Goal: Transaction & Acquisition: Download file/media

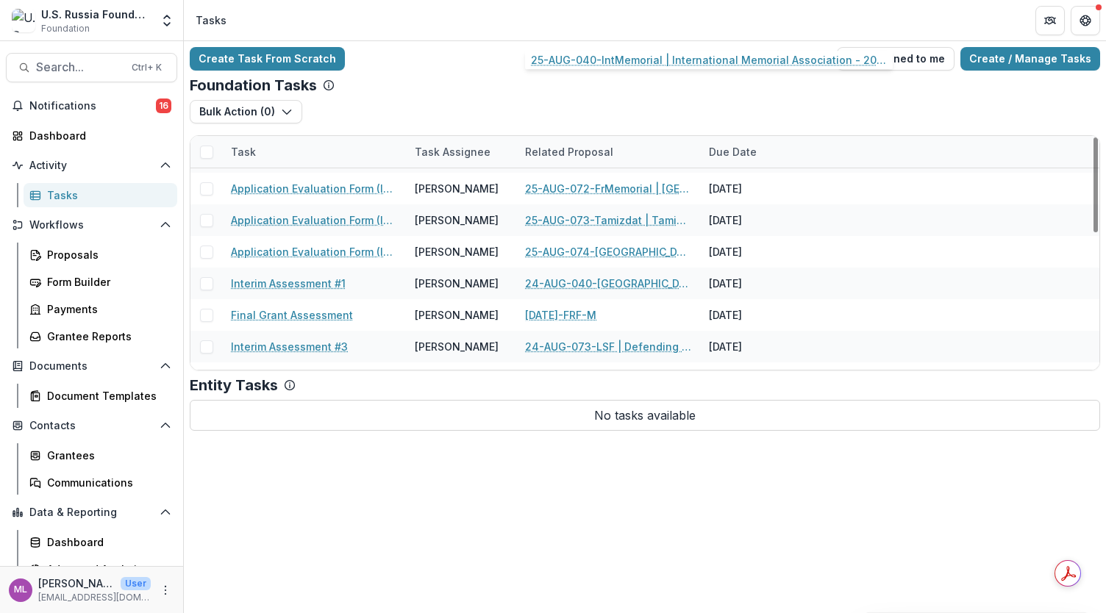
scroll to position [335, 0]
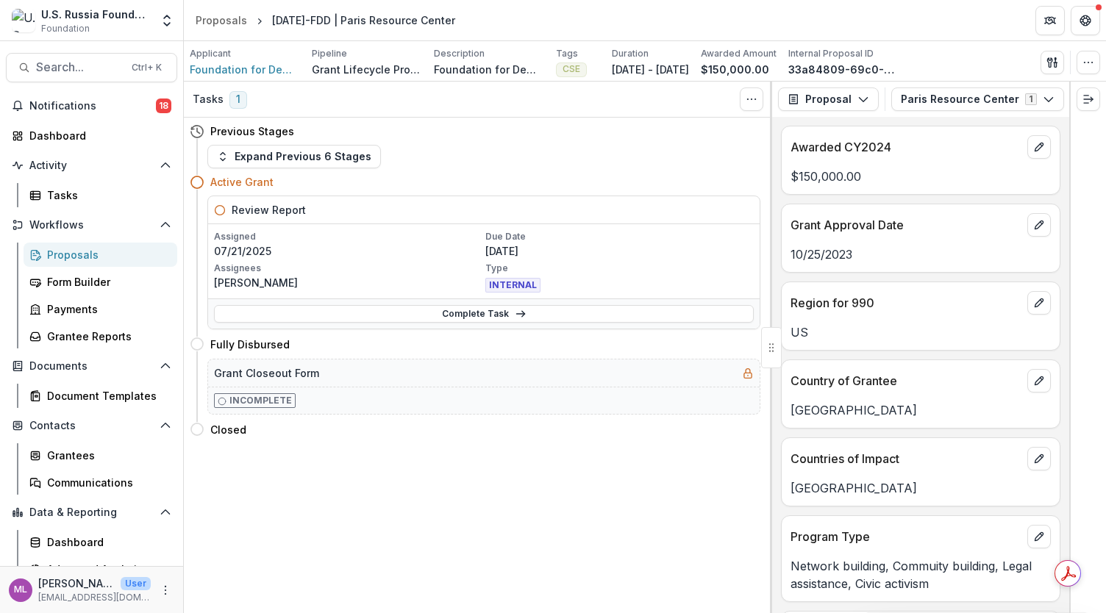
click at [58, 75] on button "Search... Ctrl + K" at bounding box center [91, 67] width 171 height 29
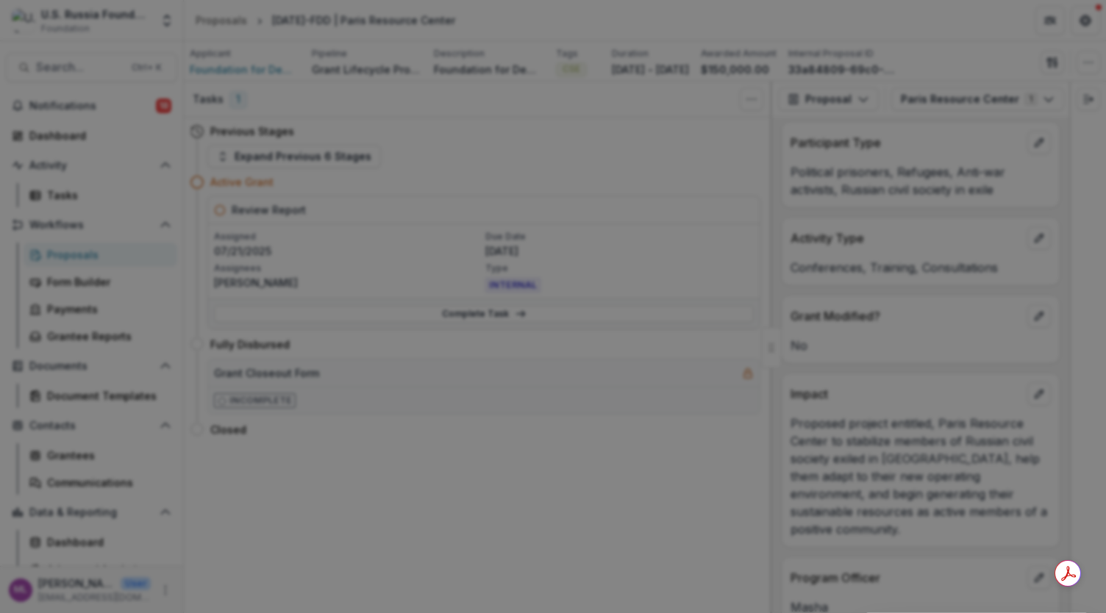
type input "******"
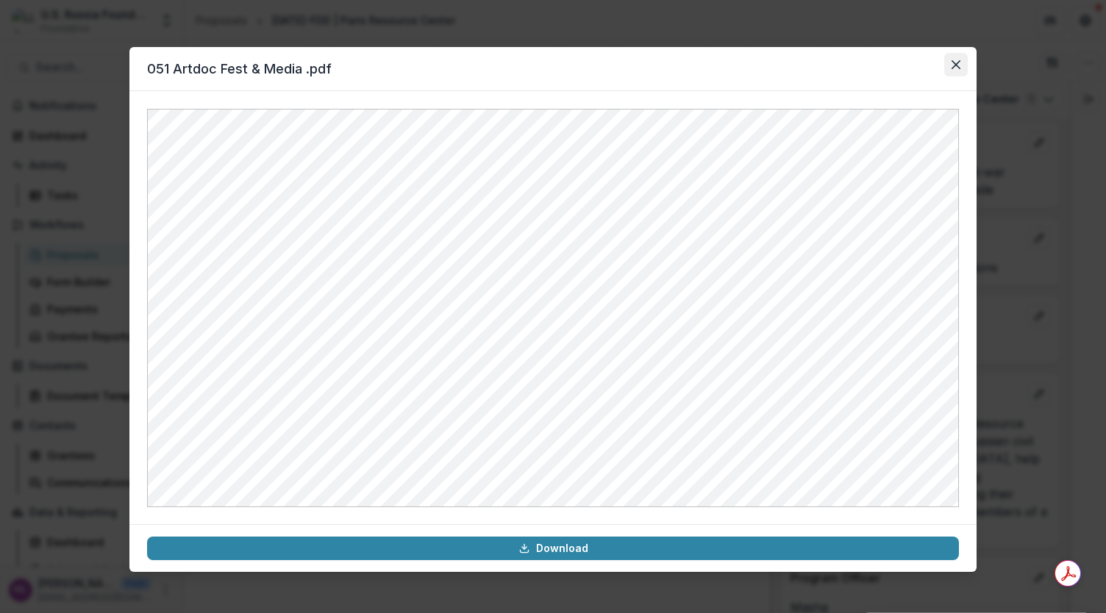
click at [956, 65] on icon "Close" at bounding box center [955, 64] width 9 height 9
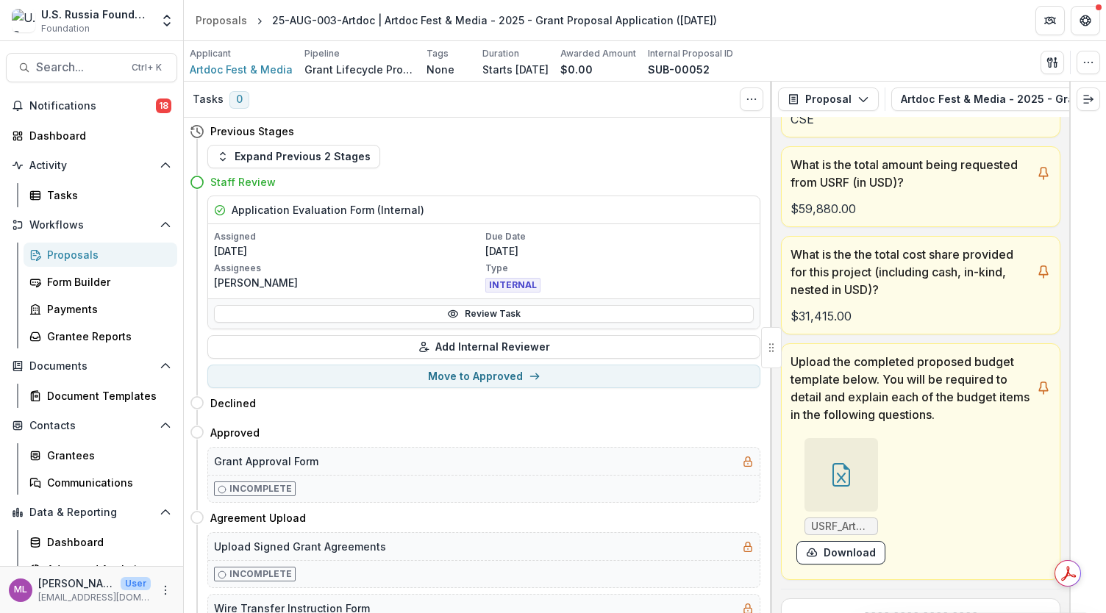
scroll to position [451, 0]
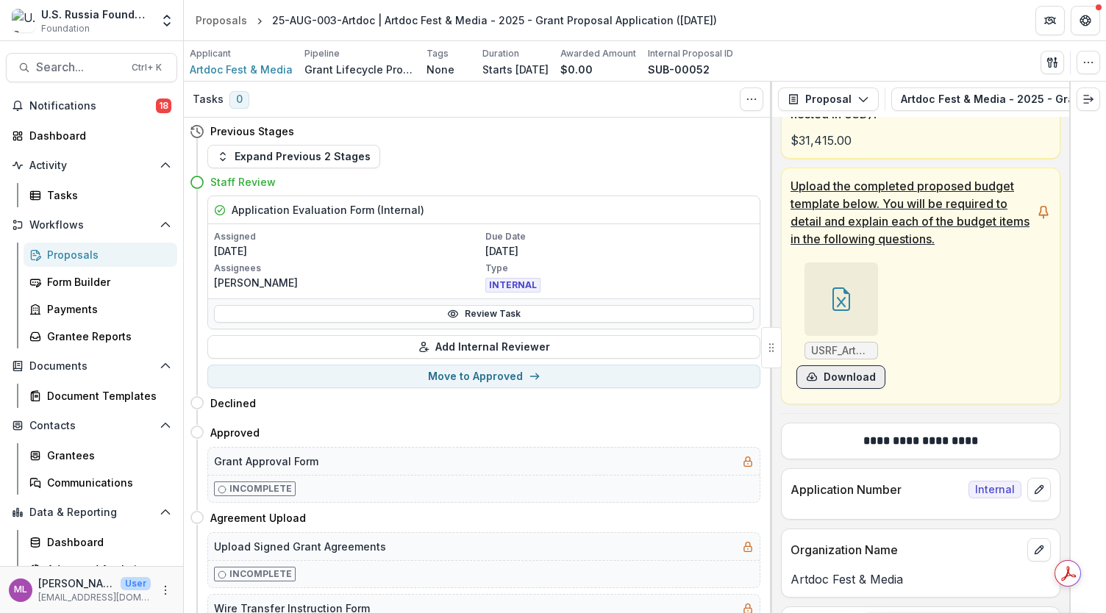
click at [848, 381] on button "Download" at bounding box center [840, 377] width 89 height 24
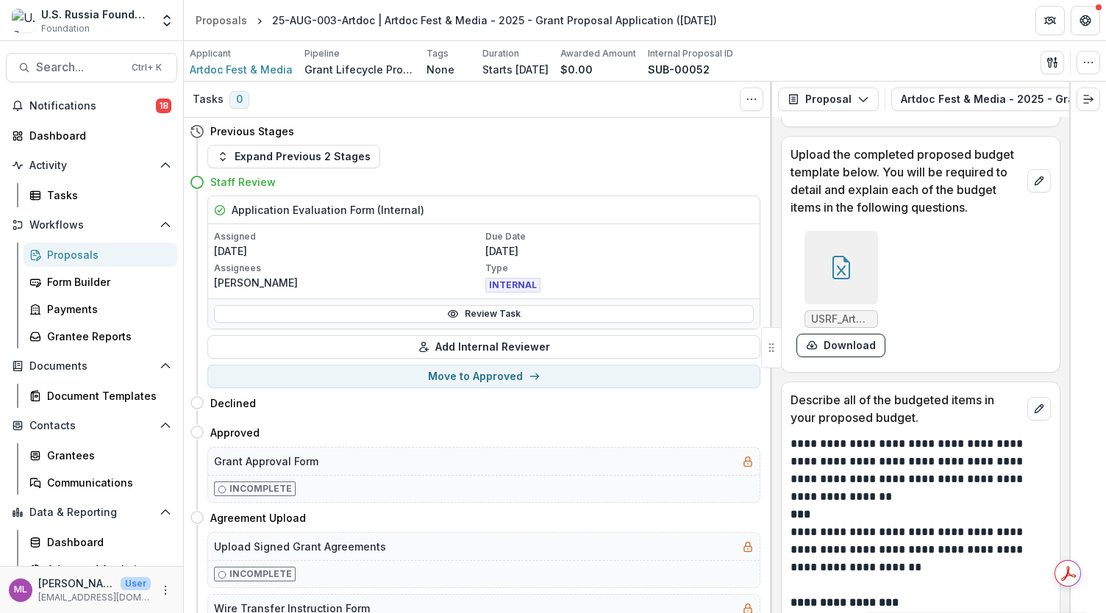
scroll to position [11301, 0]
click at [829, 264] on div at bounding box center [841, 267] width 74 height 74
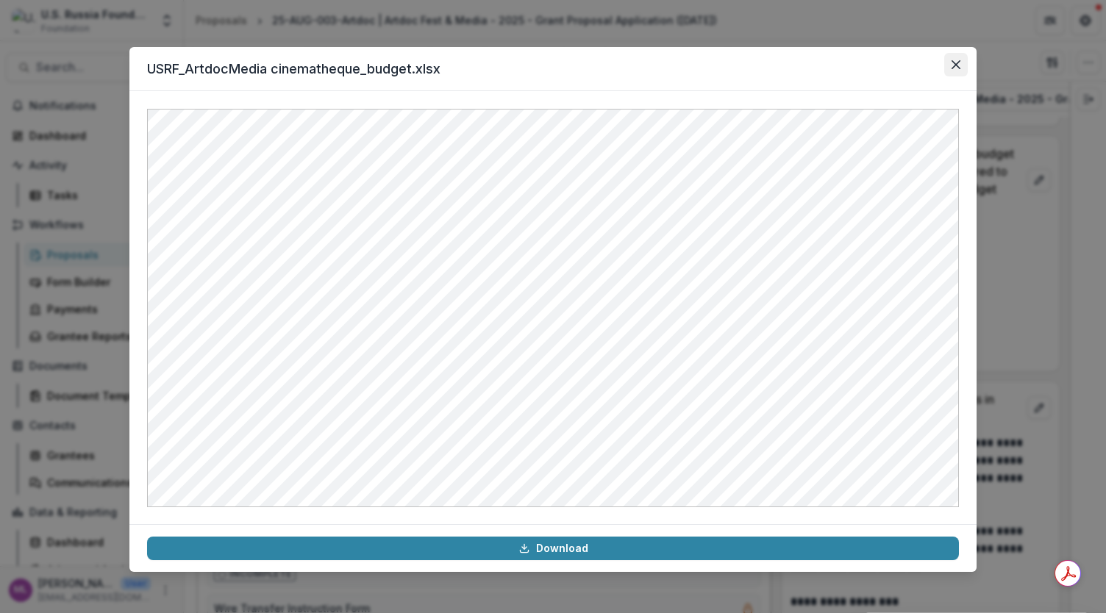
click at [962, 68] on button "Close" at bounding box center [956, 65] width 24 height 24
